Goal: Information Seeking & Learning: Learn about a topic

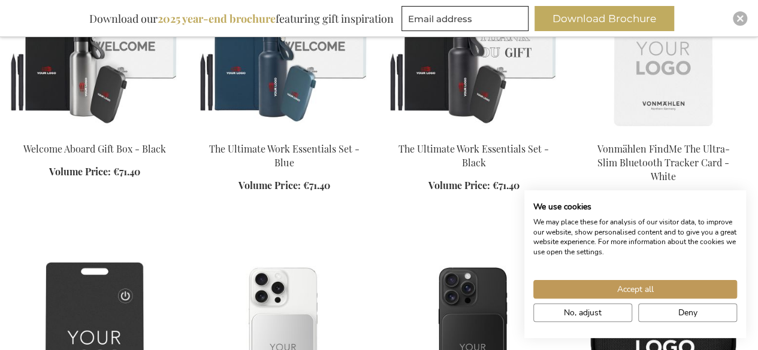
scroll to position [659, 0]
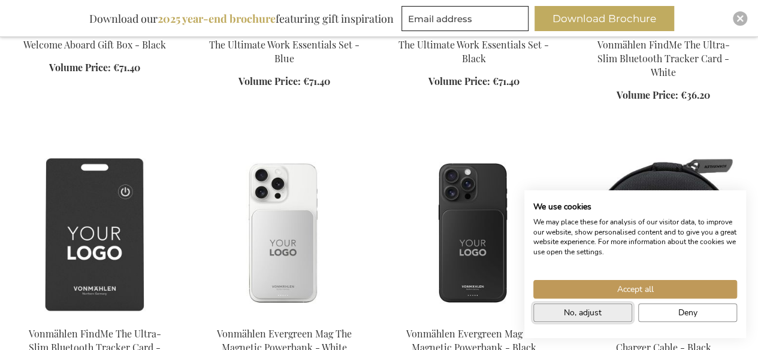
click at [588, 316] on span "No, adjust" at bounding box center [583, 313] width 38 height 13
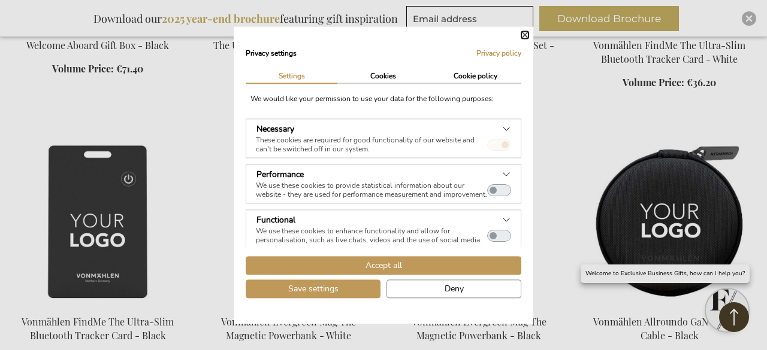
click at [525, 35] on button "Close" at bounding box center [524, 34] width 7 height 7
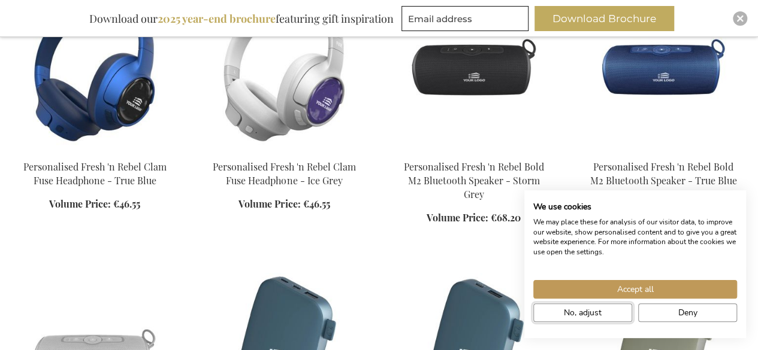
scroll to position [2576, 0]
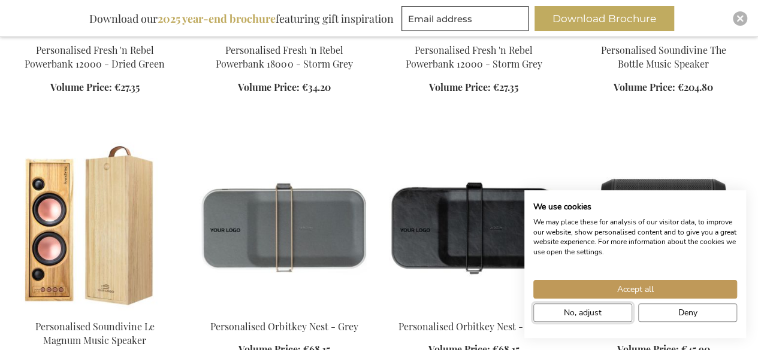
scroll to position [3235, 0]
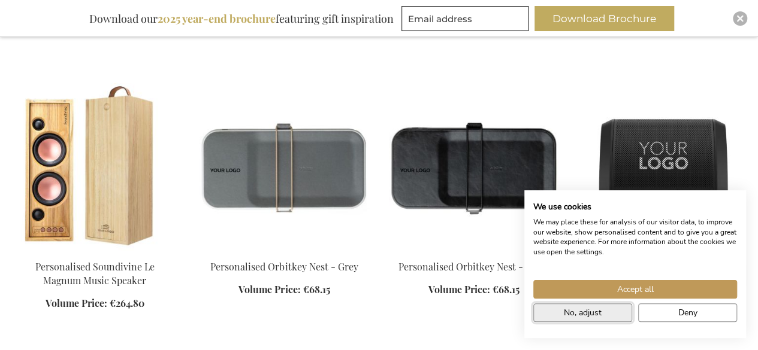
click at [617, 319] on button "No, adjust" at bounding box center [582, 313] width 99 height 19
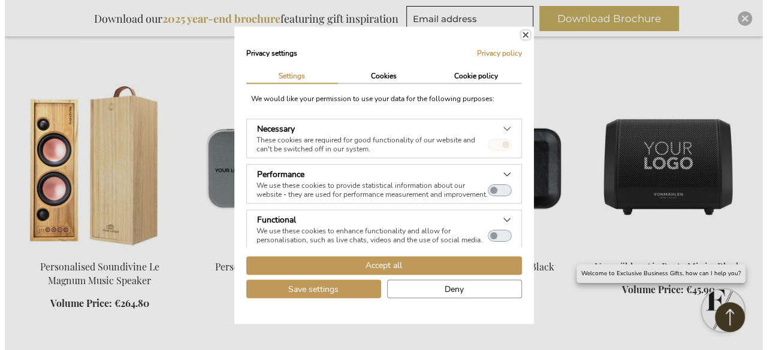
scroll to position [3246, 0]
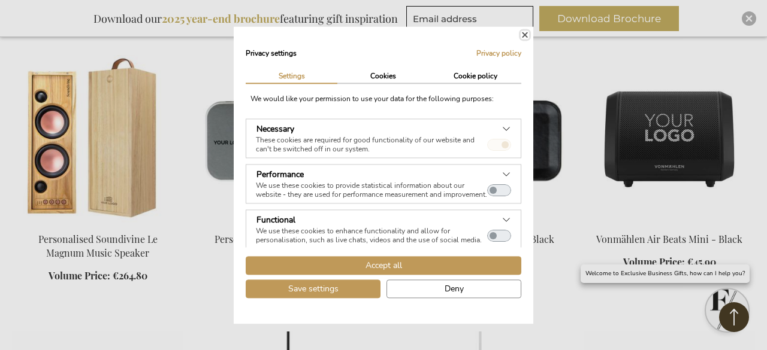
click at [526, 32] on button "Close" at bounding box center [524, 34] width 7 height 7
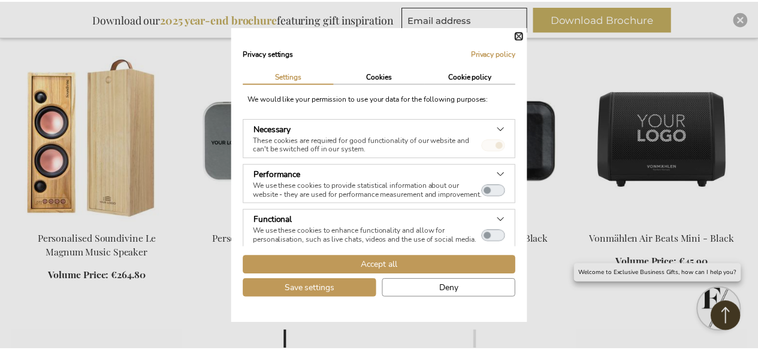
scroll to position [3235, 0]
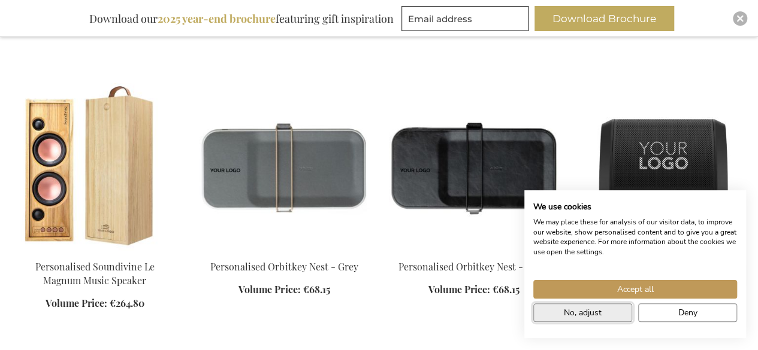
click at [602, 316] on button "No, adjust" at bounding box center [582, 313] width 99 height 19
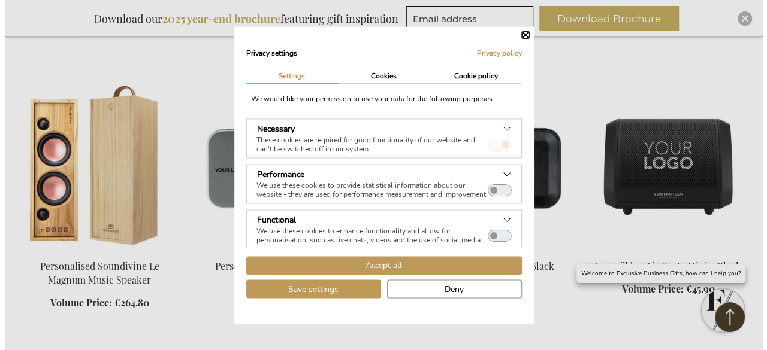
scroll to position [3246, 0]
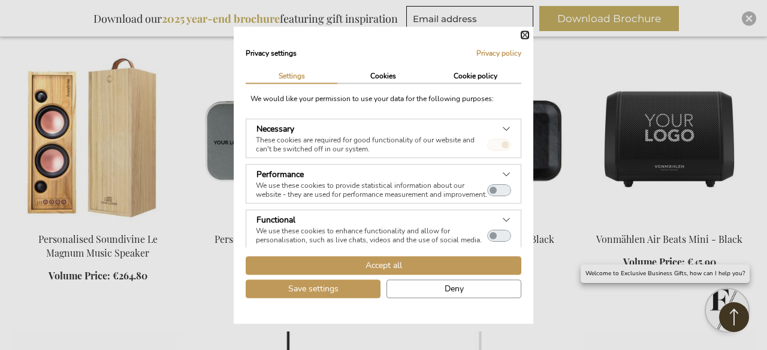
click at [527, 34] on button "Close" at bounding box center [524, 34] width 7 height 7
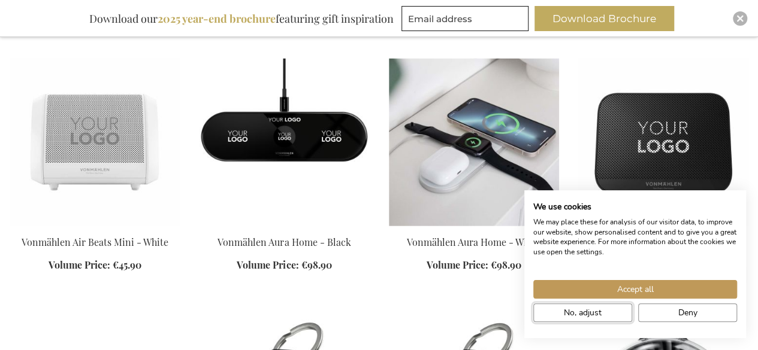
scroll to position [3714, 0]
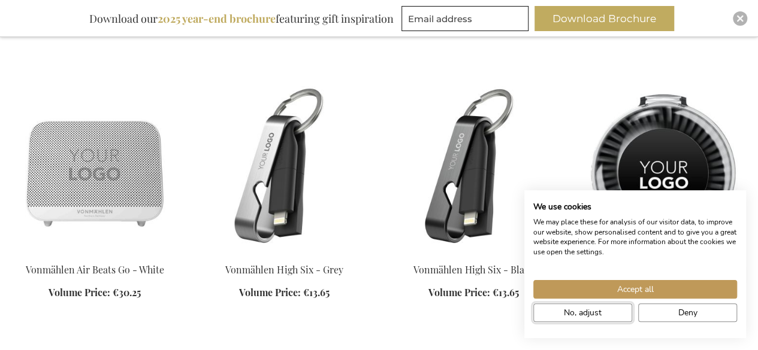
scroll to position [3834, 0]
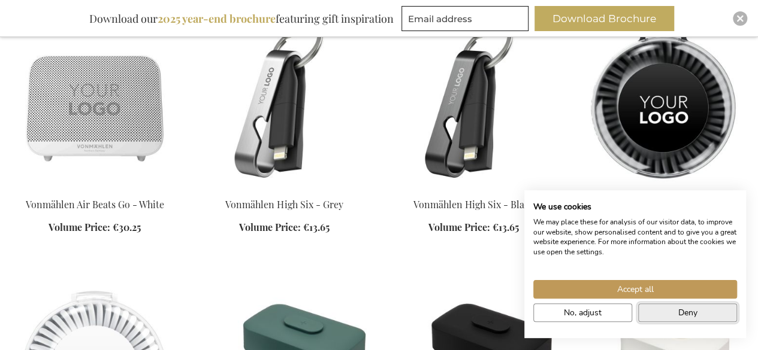
click at [718, 315] on button "Deny" at bounding box center [687, 313] width 99 height 19
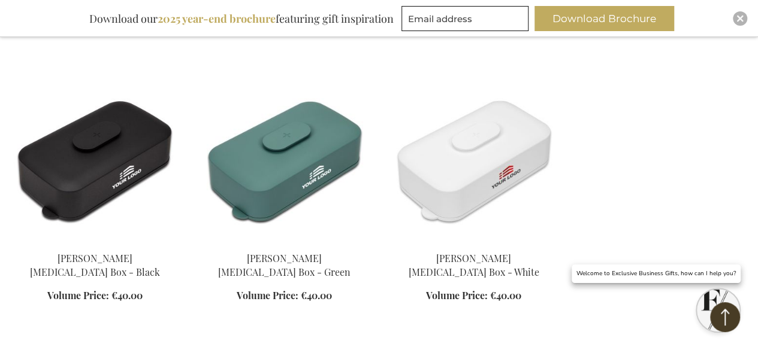
scroll to position [4313, 0]
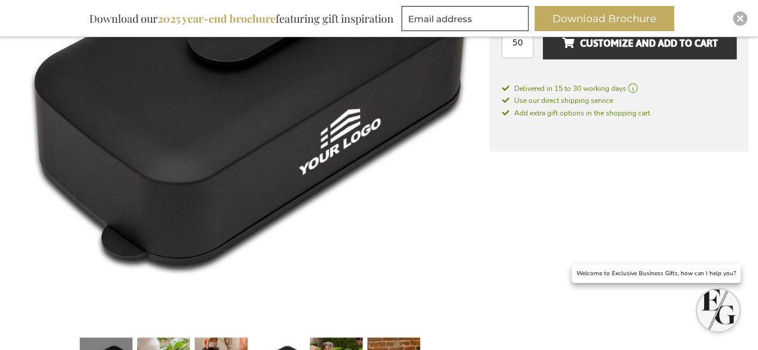
scroll to position [479, 0]
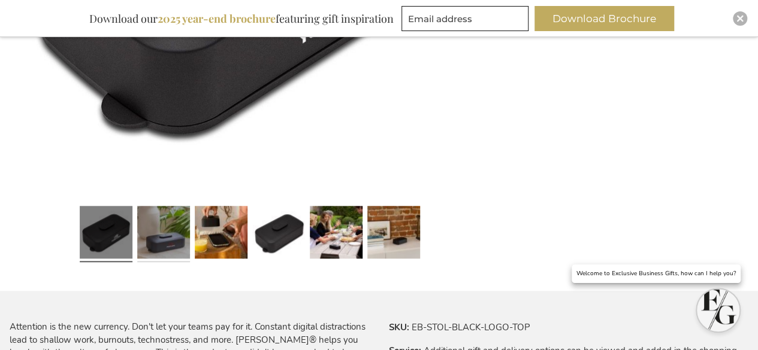
click at [159, 235] on link at bounding box center [163, 234] width 53 height 66
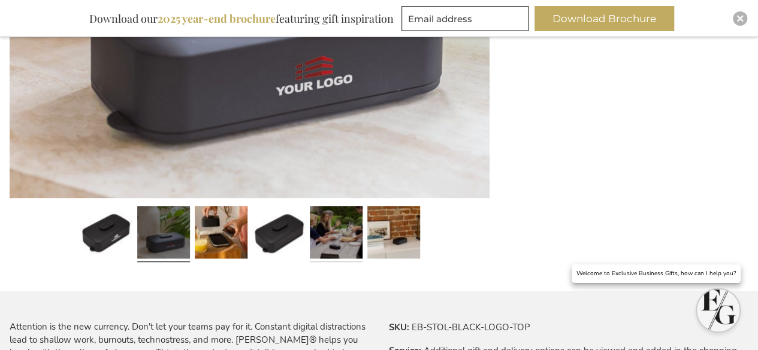
click at [340, 232] on link at bounding box center [336, 234] width 53 height 66
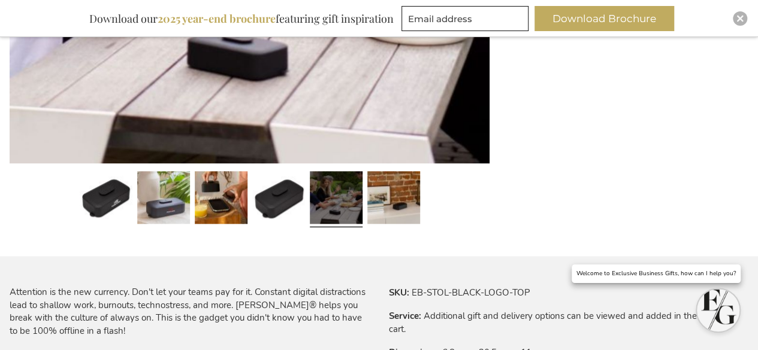
scroll to position [599, 0]
